Goal: Task Accomplishment & Management: Manage account settings

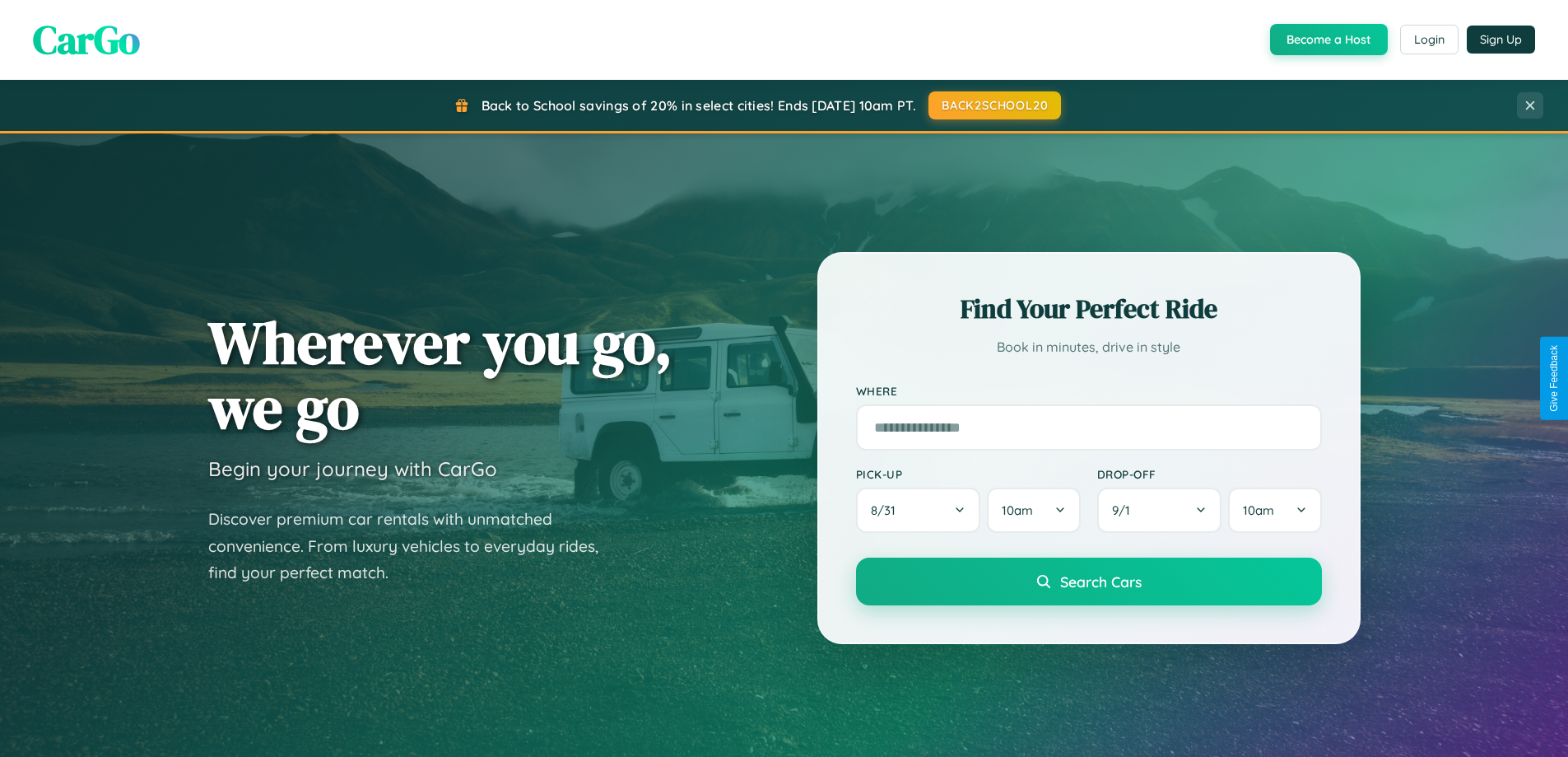
scroll to position [710, 0]
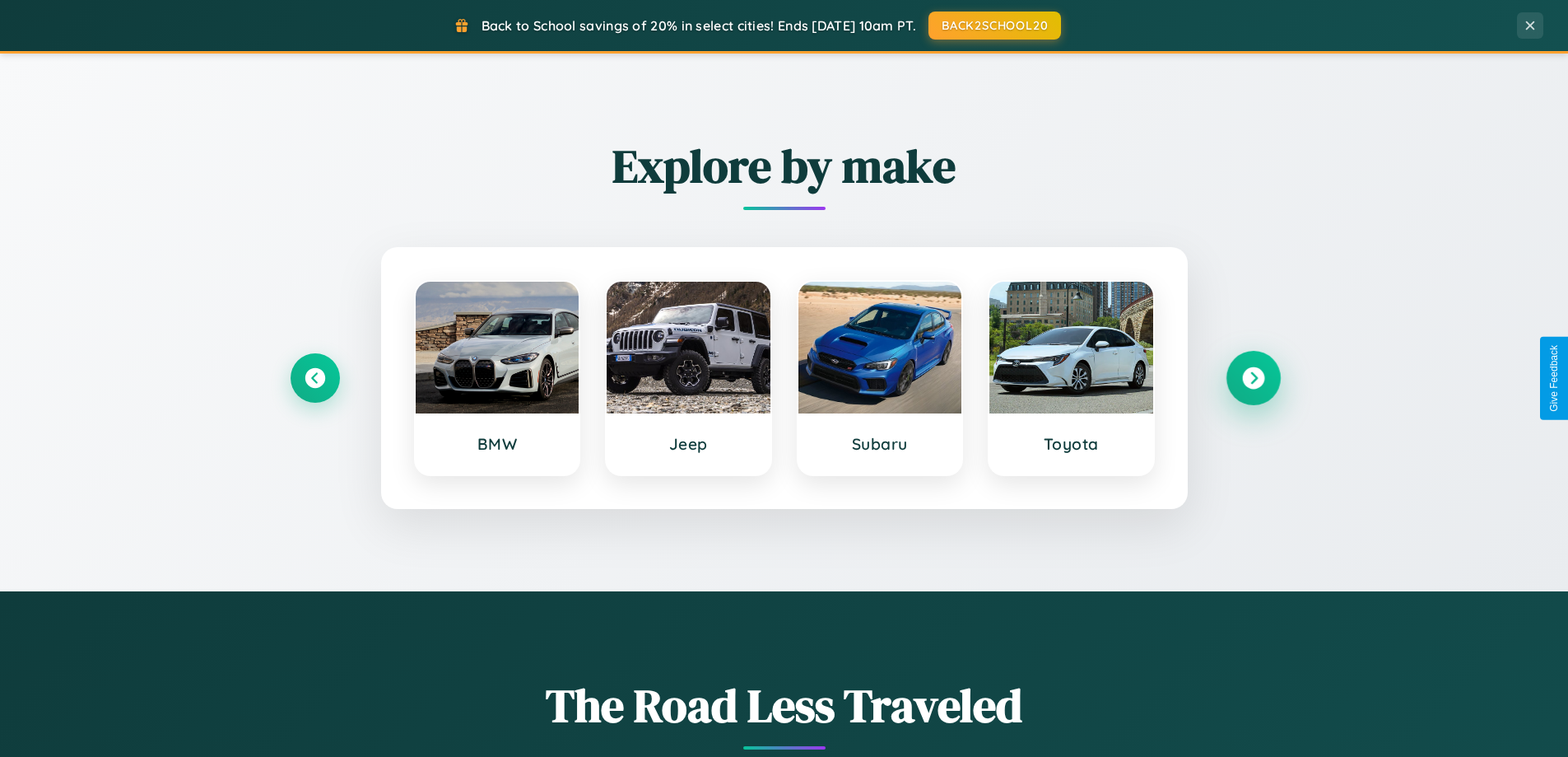
click at [1253, 378] on icon at bounding box center [1254, 379] width 23 height 23
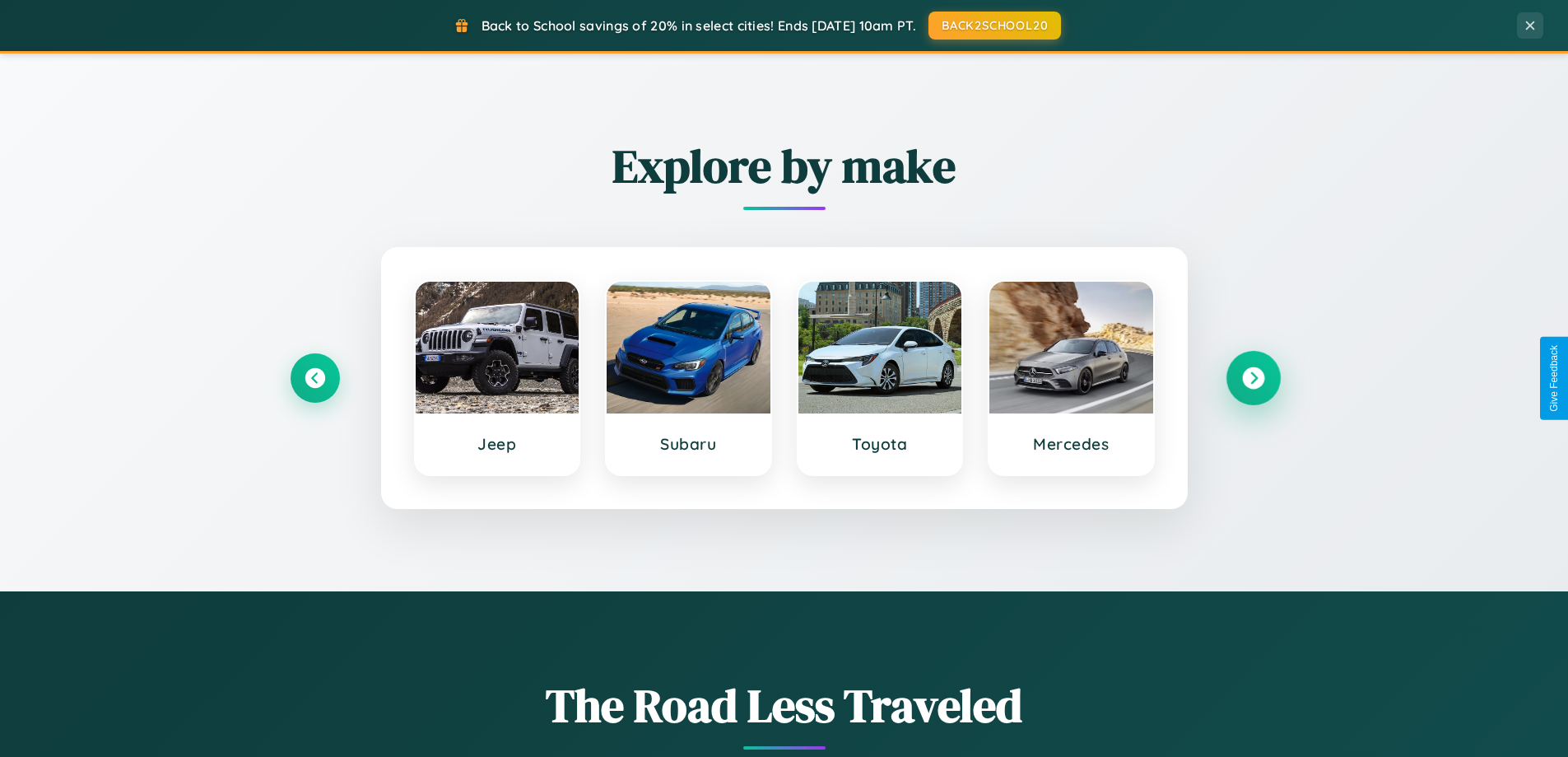
click at [1253, 378] on icon at bounding box center [1254, 379] width 23 height 23
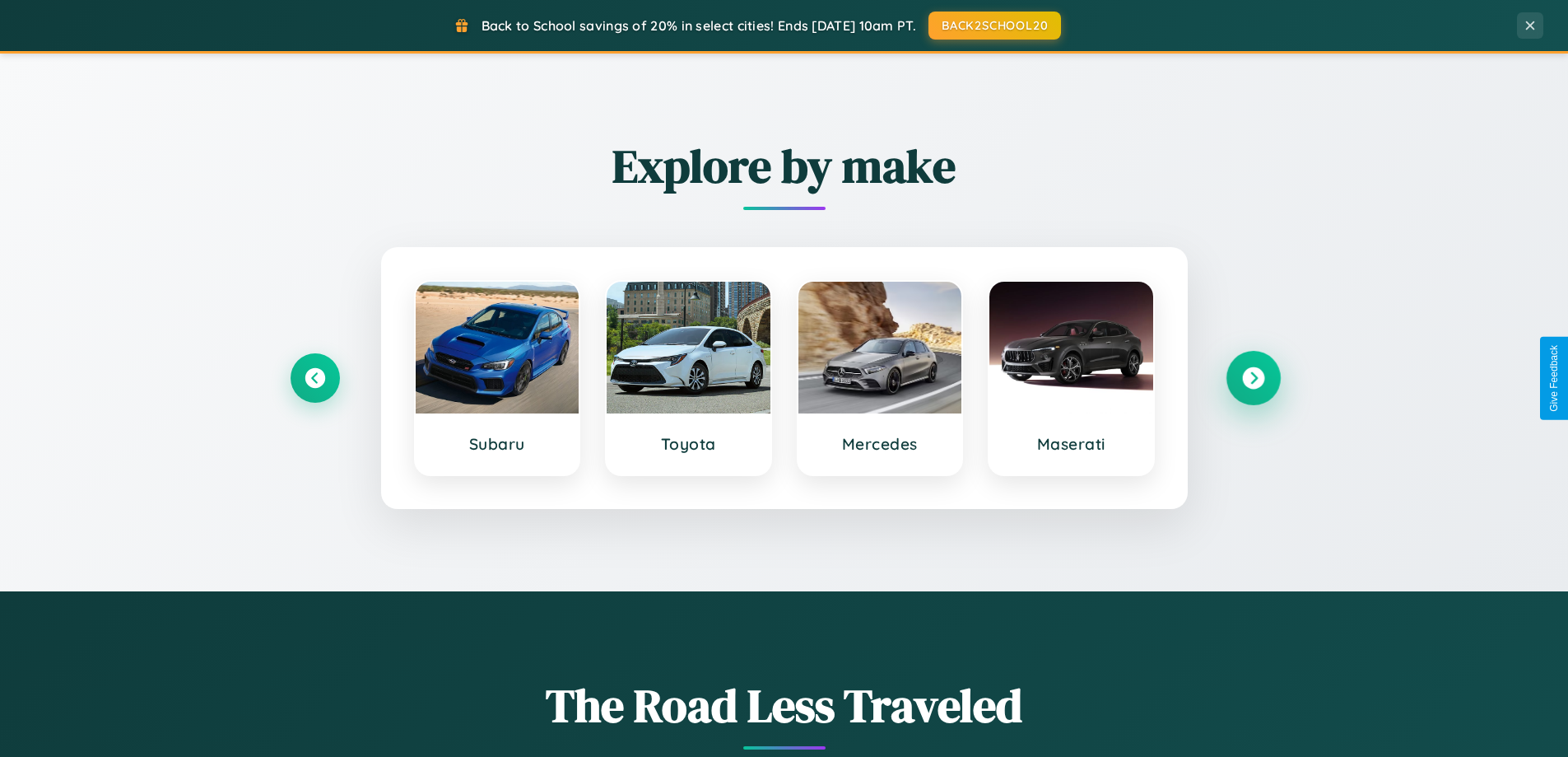
click at [1253, 378] on icon at bounding box center [1254, 379] width 23 height 23
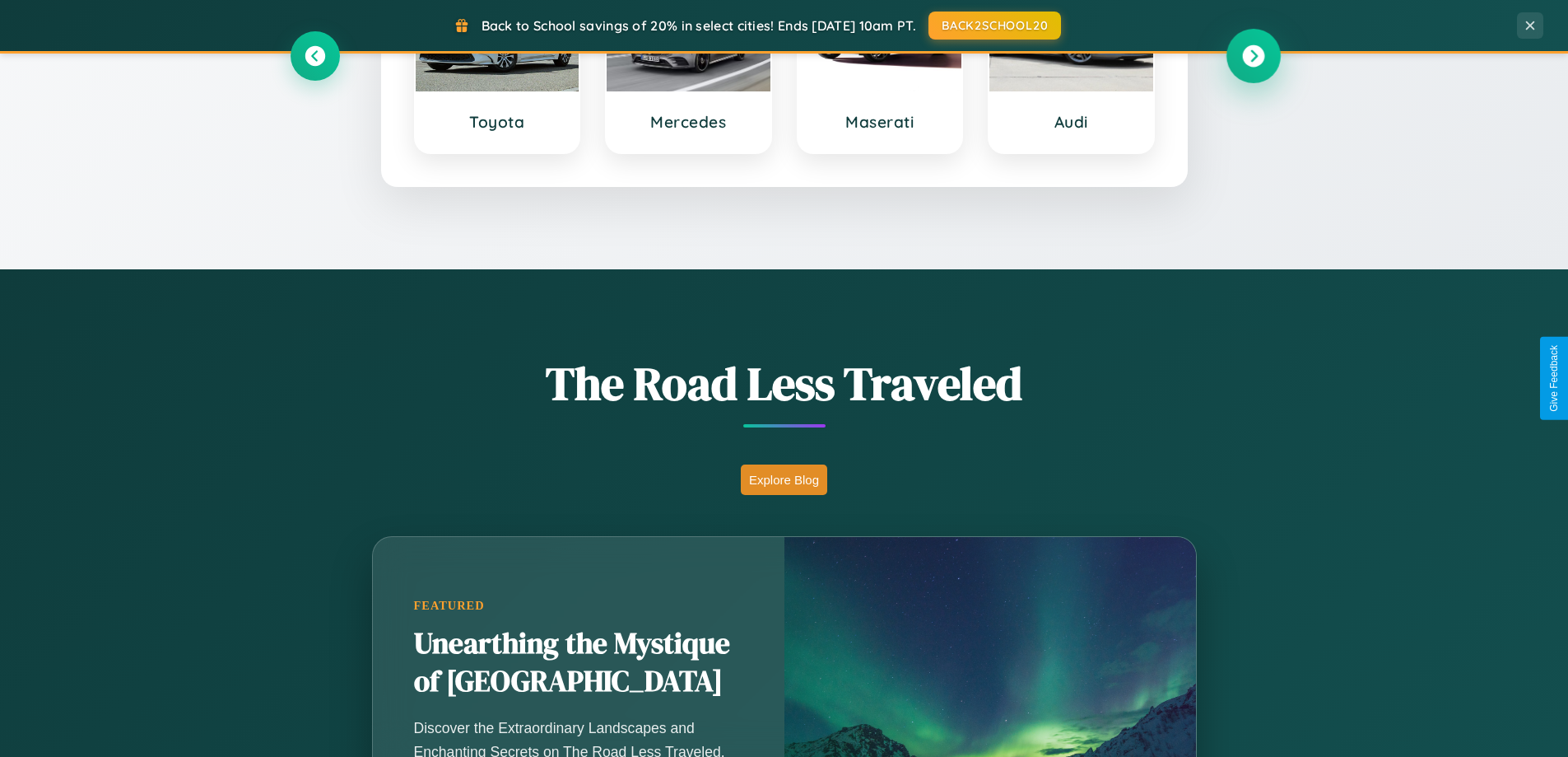
scroll to position [1133, 0]
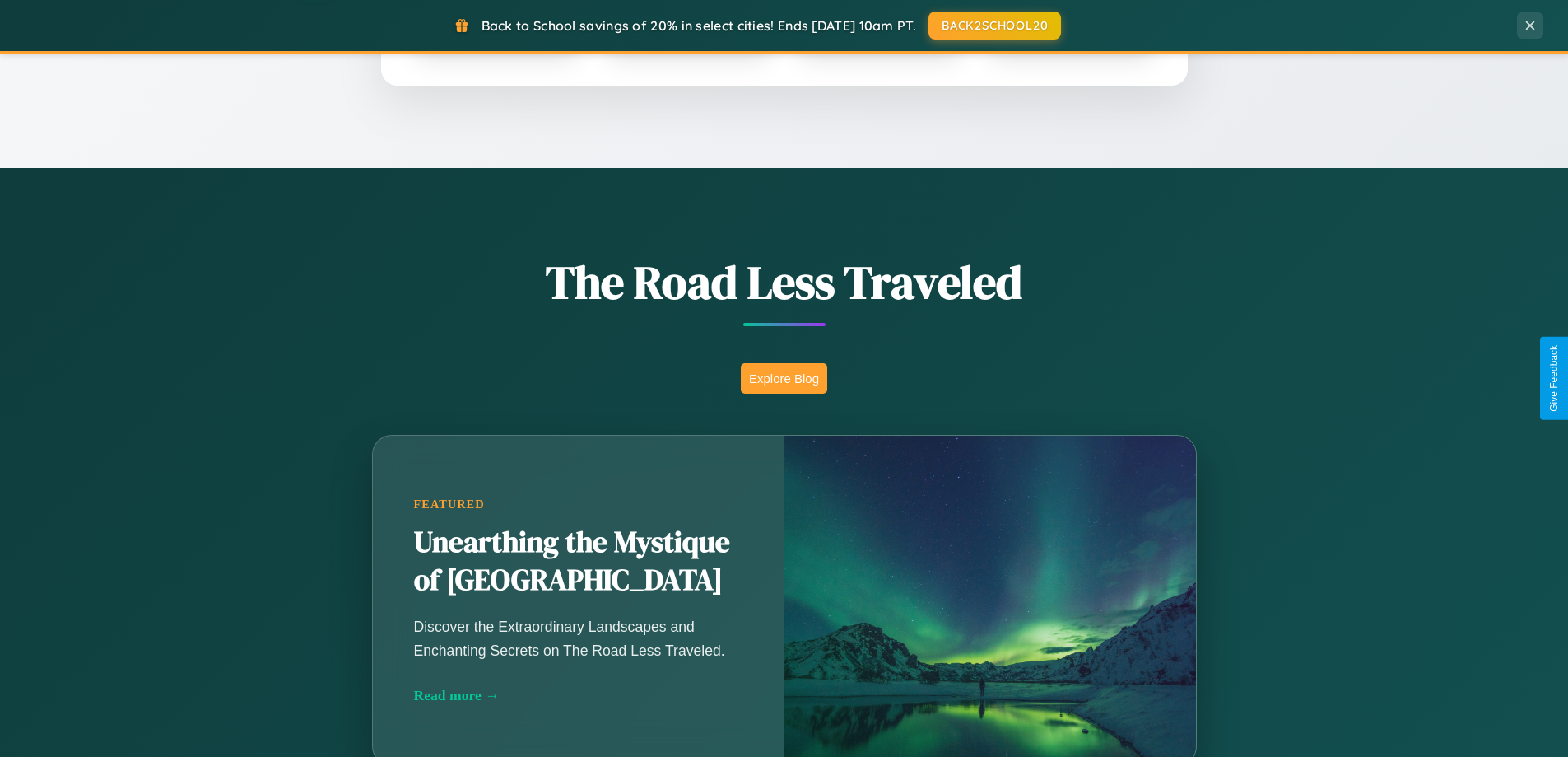
click at [784, 378] on button "Explore Blog" at bounding box center [784, 378] width 86 height 30
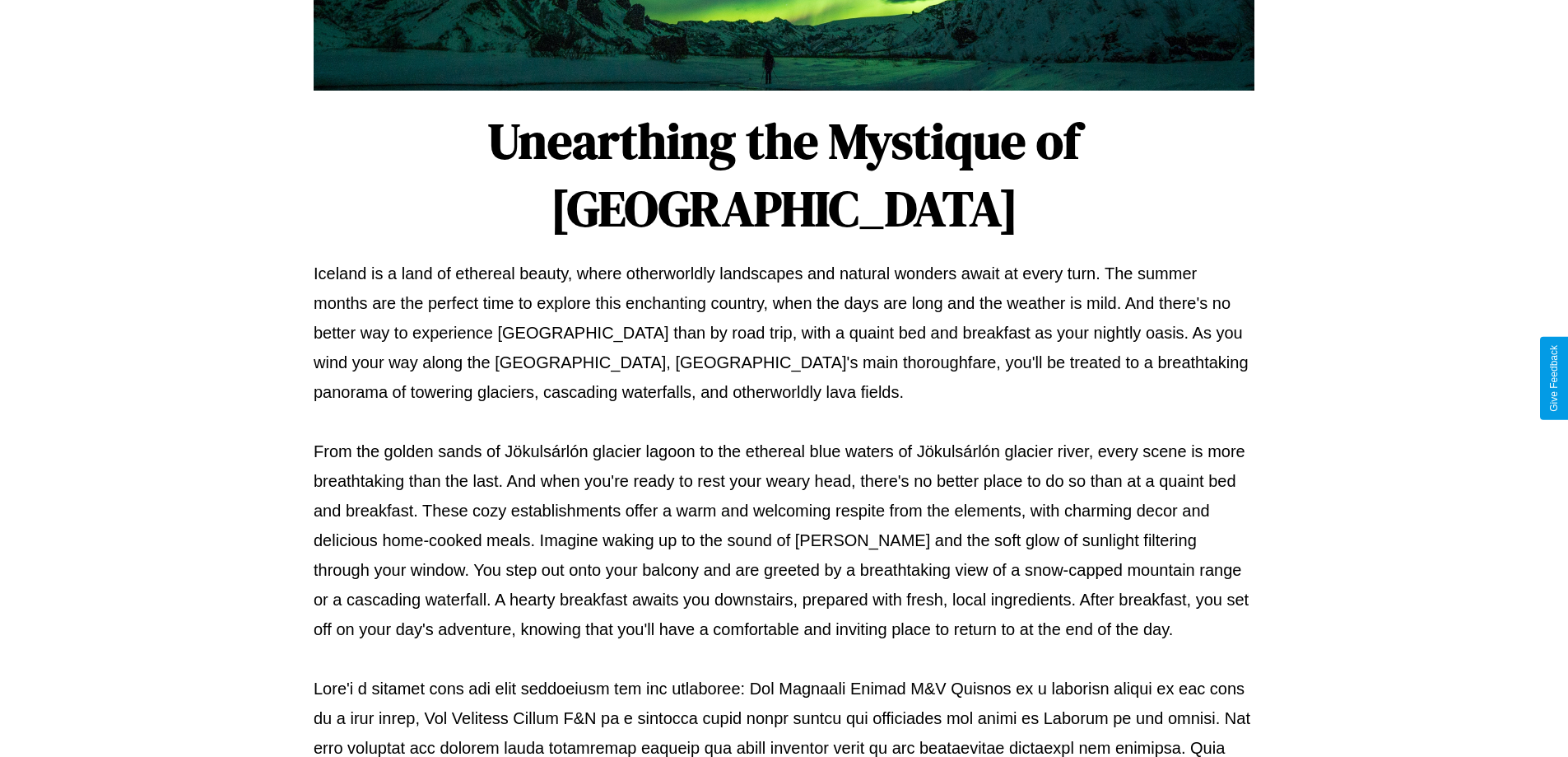
scroll to position [533, 0]
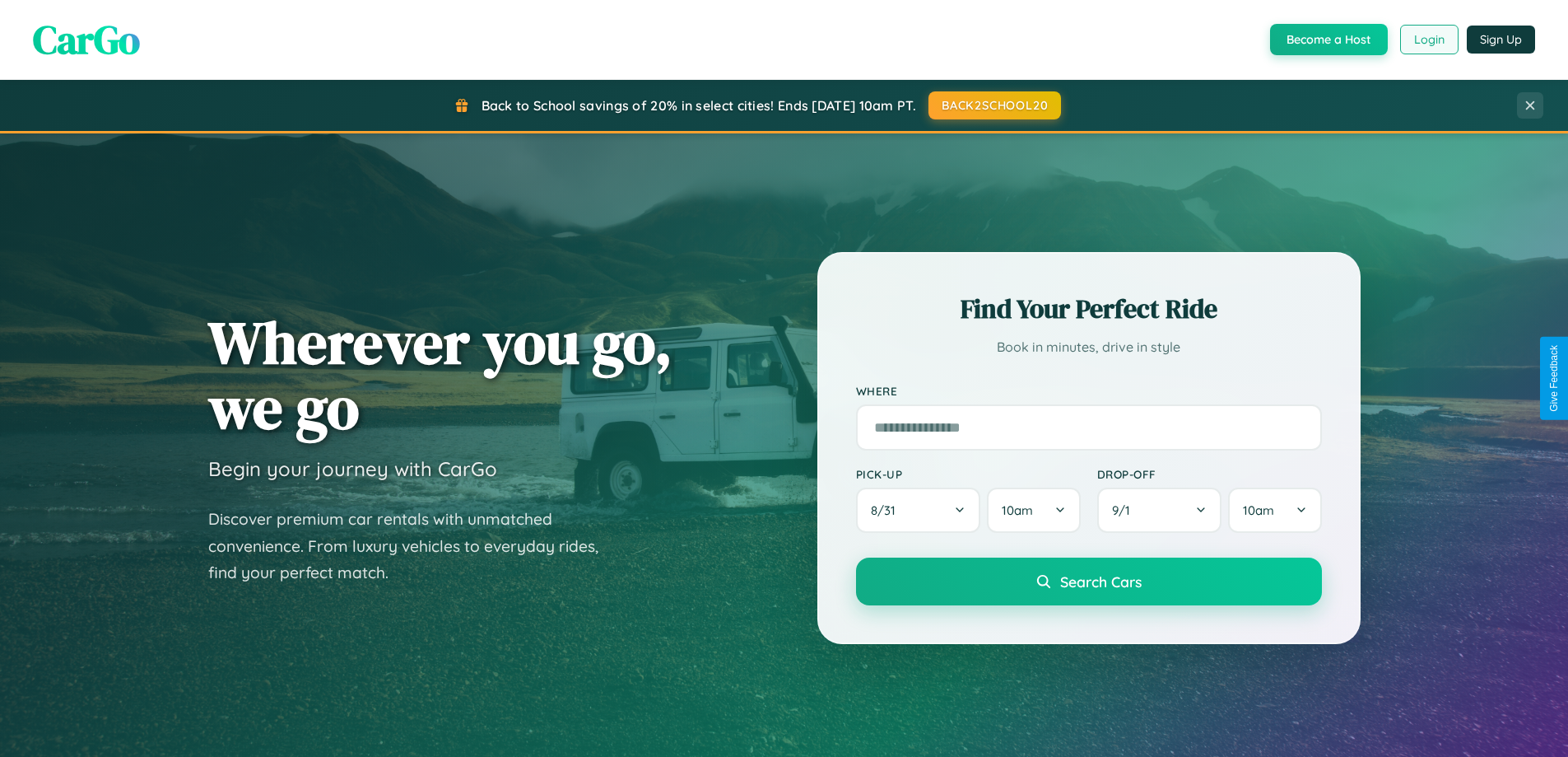
click at [1428, 39] on button "Login" at bounding box center [1429, 39] width 58 height 30
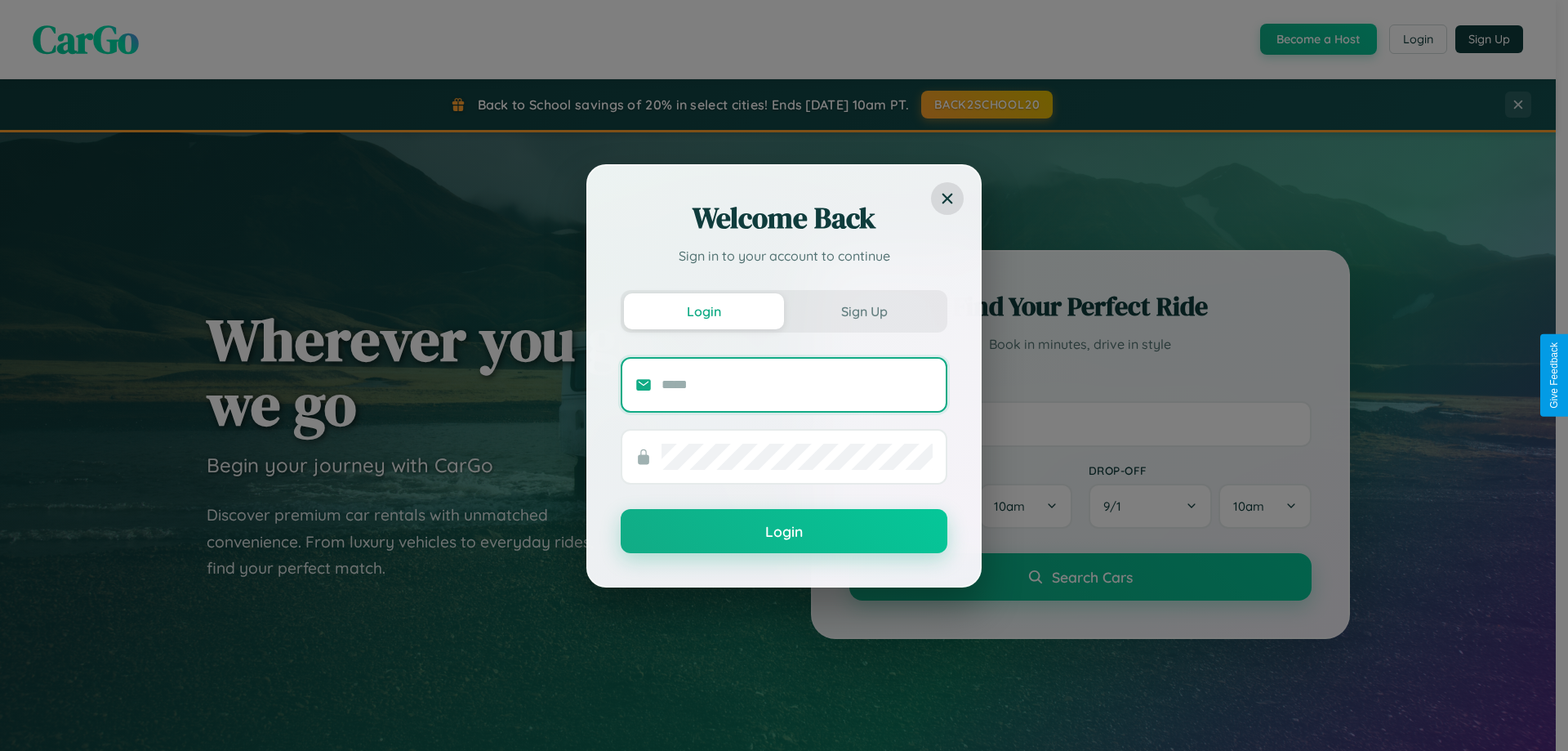
click at [797, 384] on input "text" at bounding box center [796, 384] width 271 height 26
type input "**********"
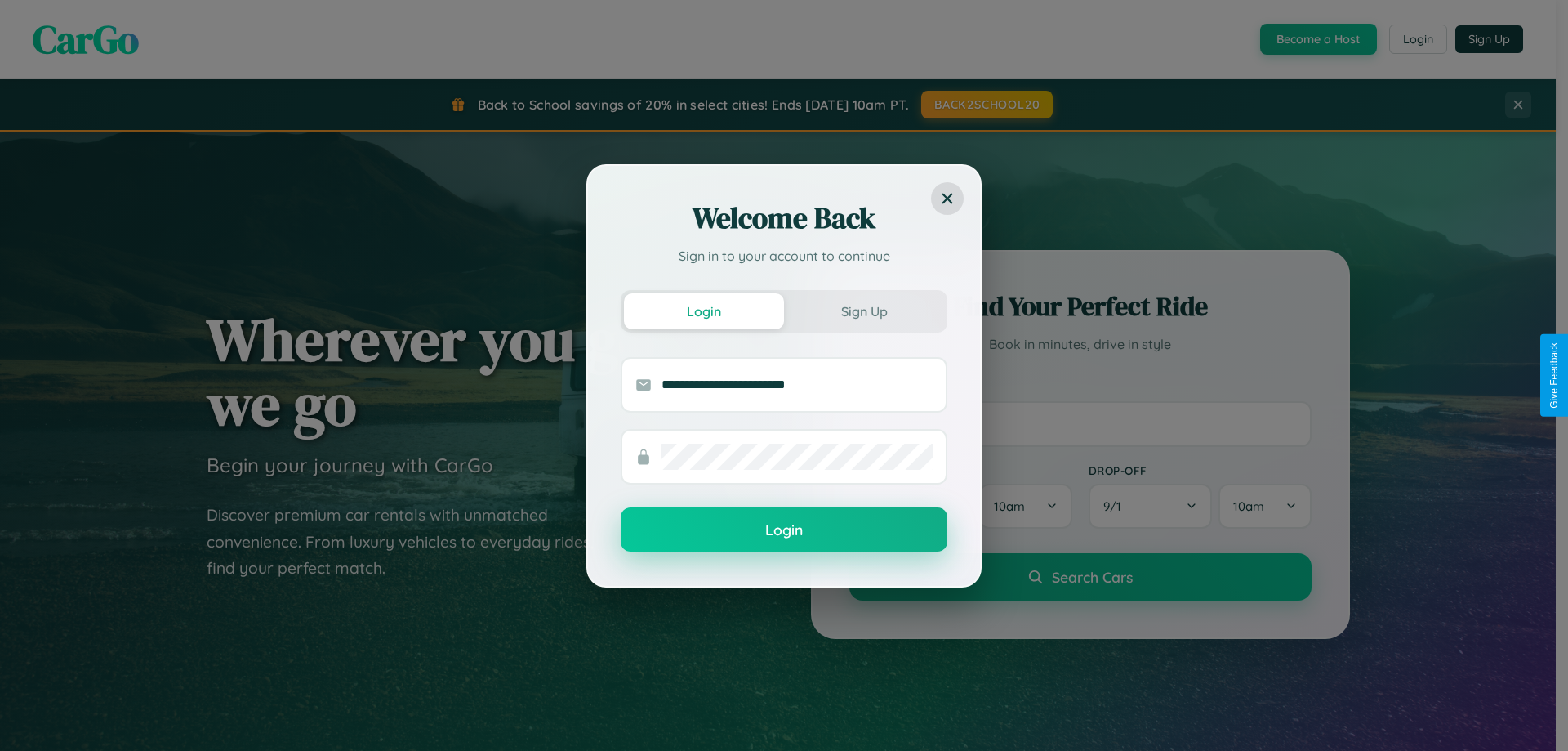
click at [784, 530] on button "Login" at bounding box center [783, 529] width 326 height 44
